Goal: Find specific page/section: Find specific page/section

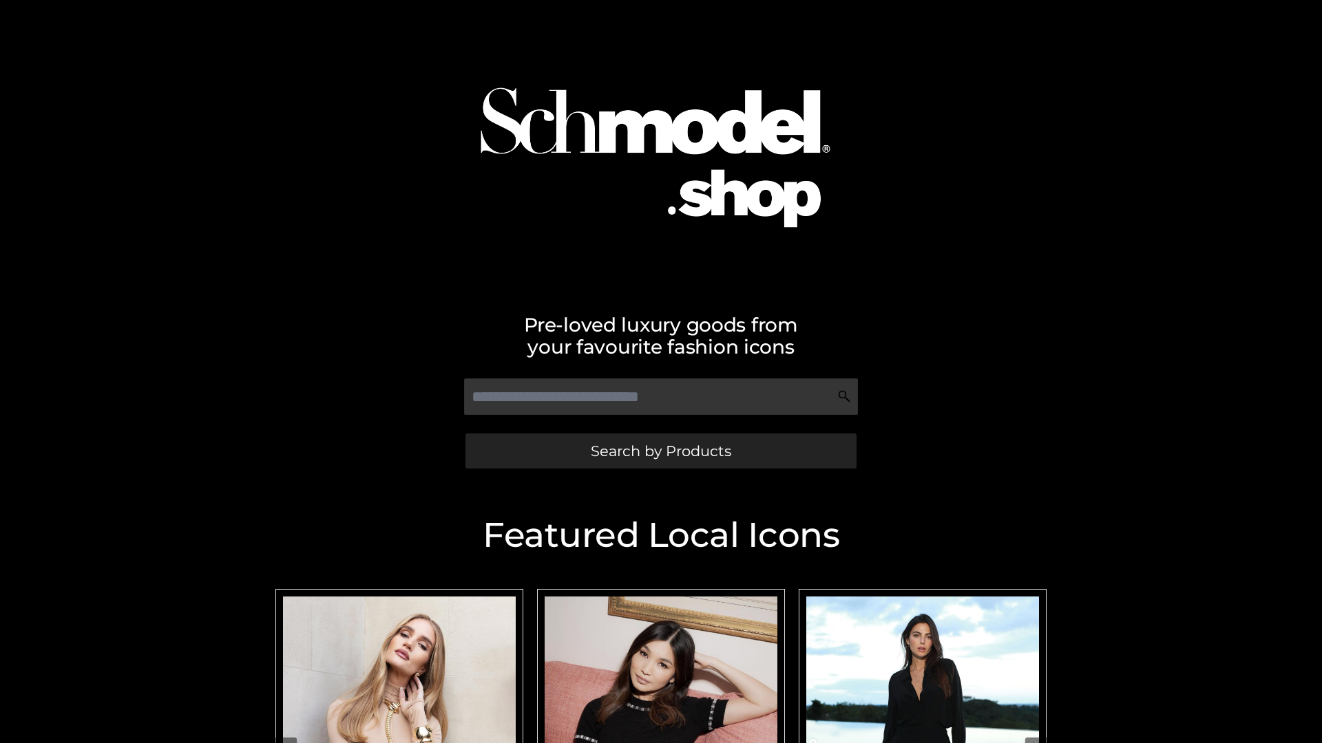
click at [660, 451] on span "Search by Products" at bounding box center [661, 451] width 140 height 14
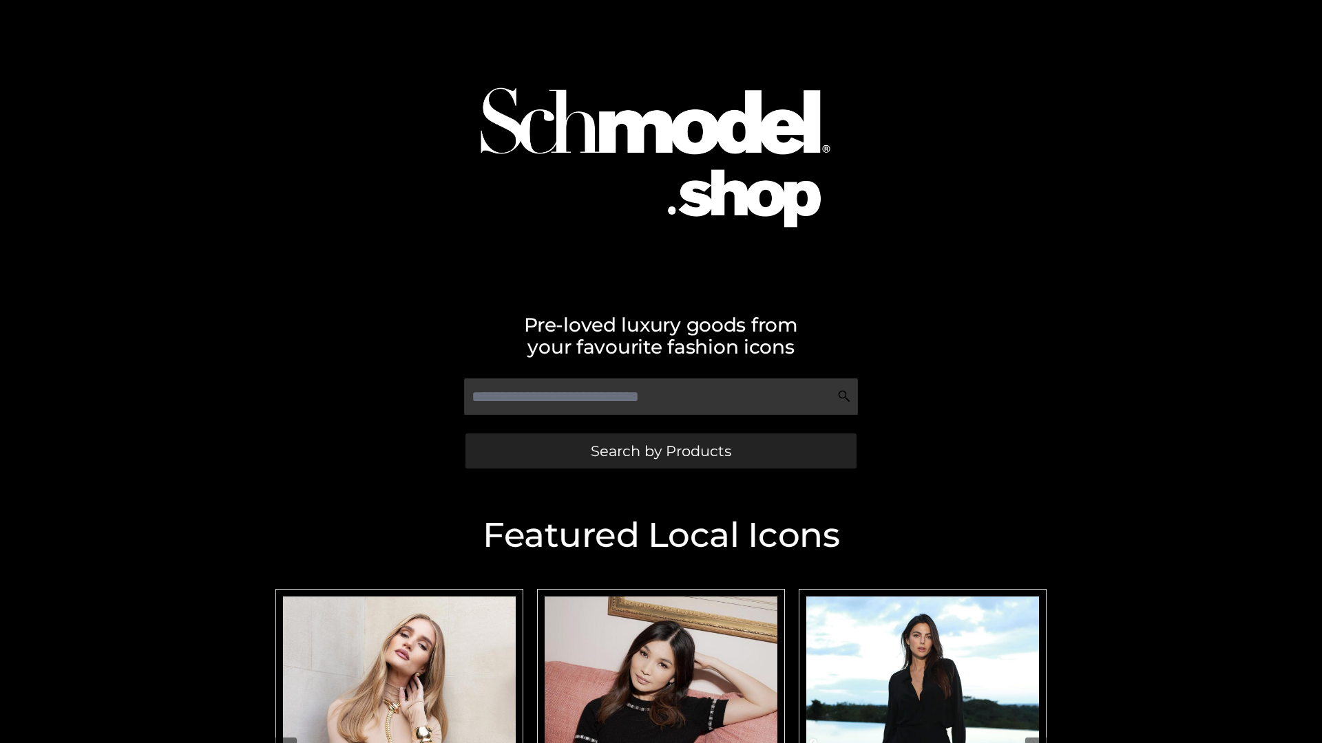
click at [660, 451] on span "Search by Products" at bounding box center [661, 451] width 140 height 14
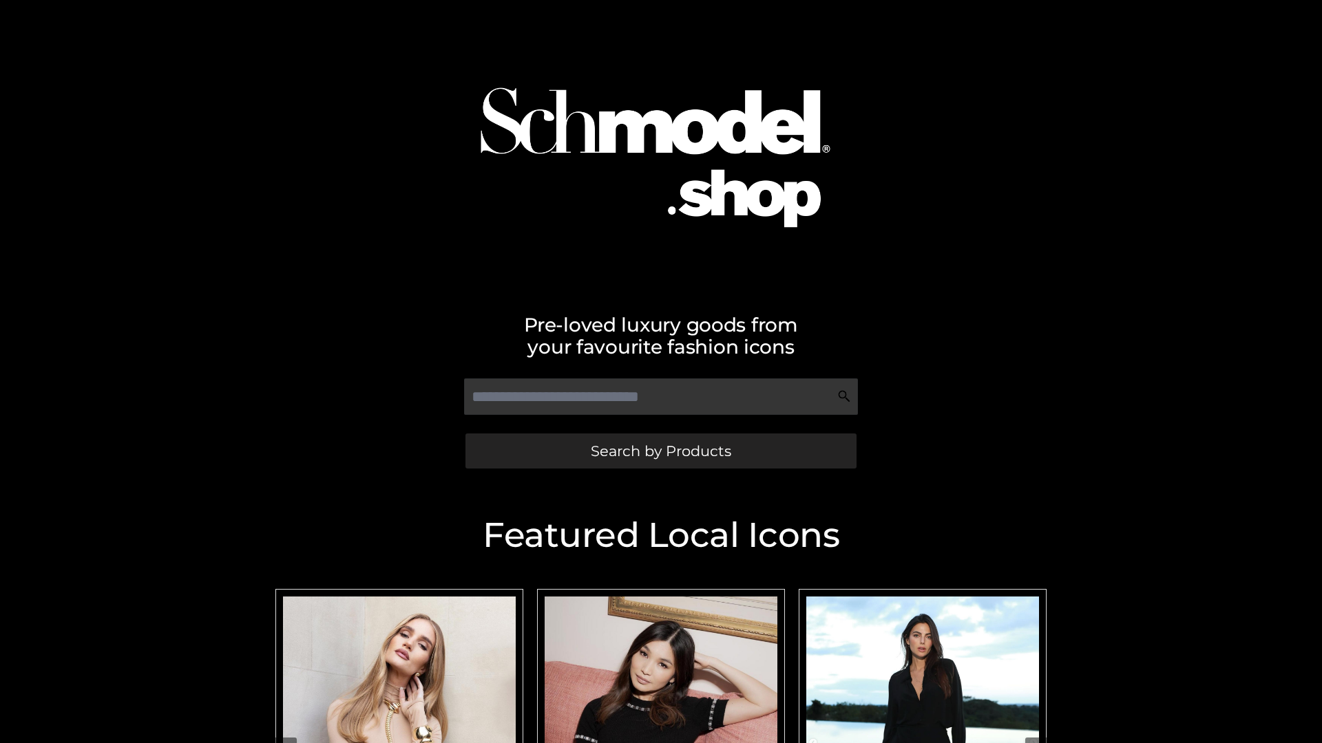
click at [660, 451] on span "Search by Products" at bounding box center [661, 451] width 140 height 14
